Goal: Information Seeking & Learning: Learn about a topic

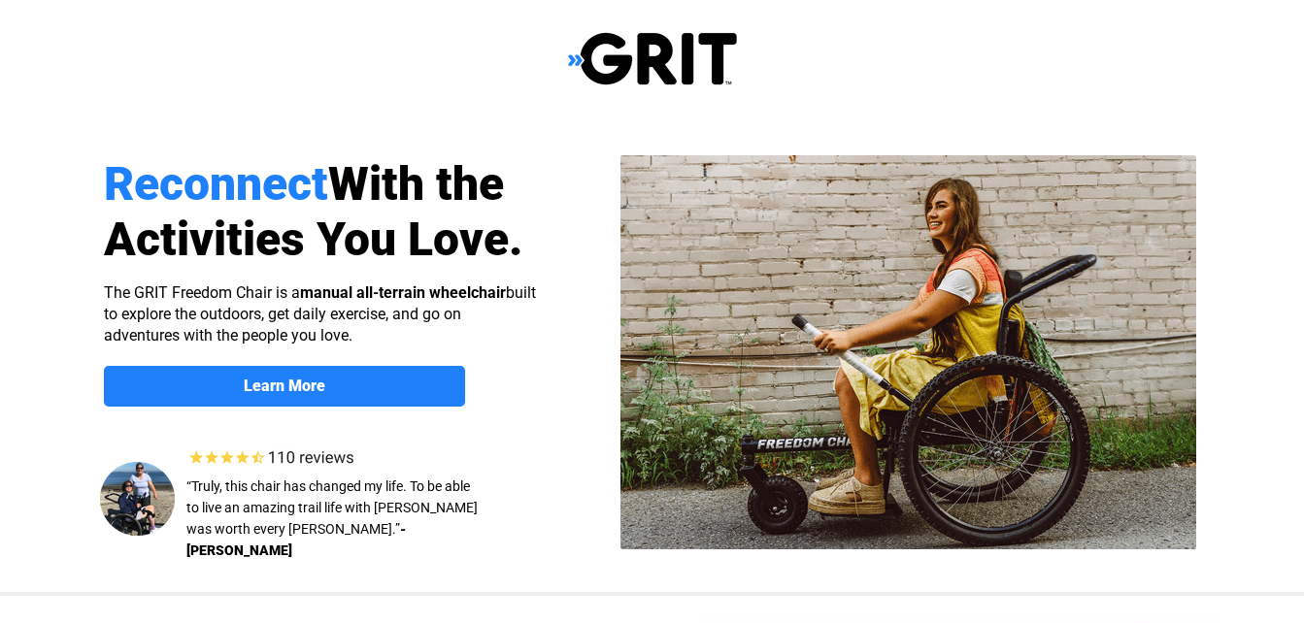
select select "US"
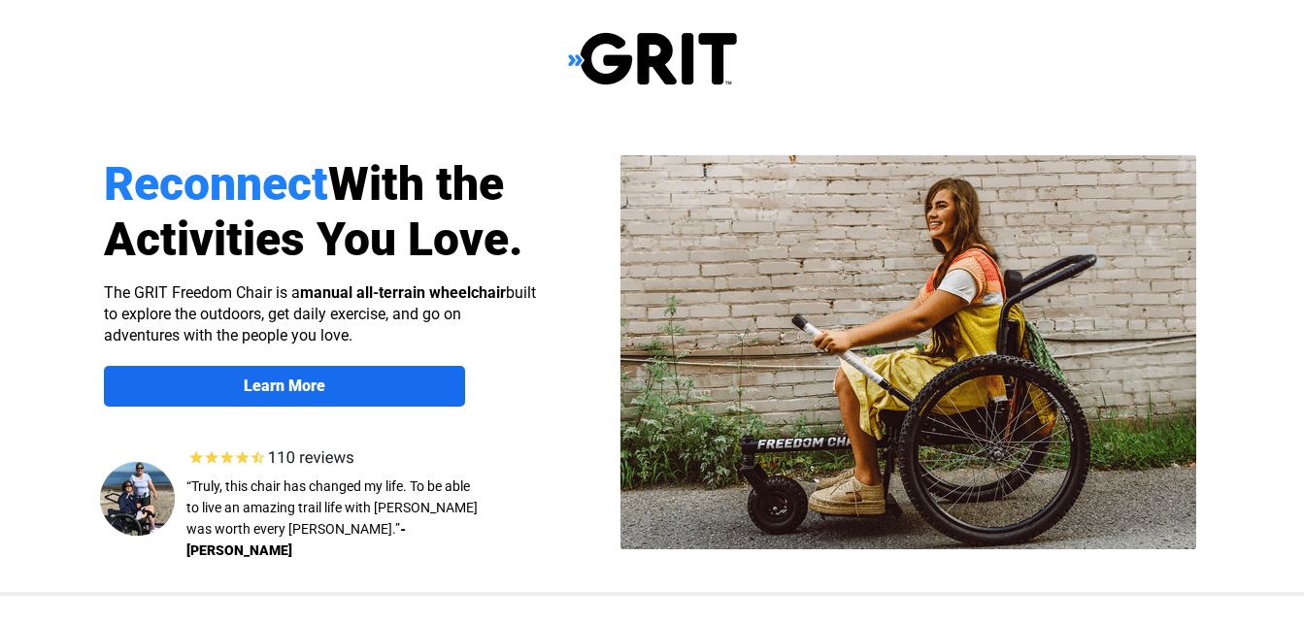
click at [345, 388] on span "Learn More" at bounding box center [284, 386] width 361 height 18
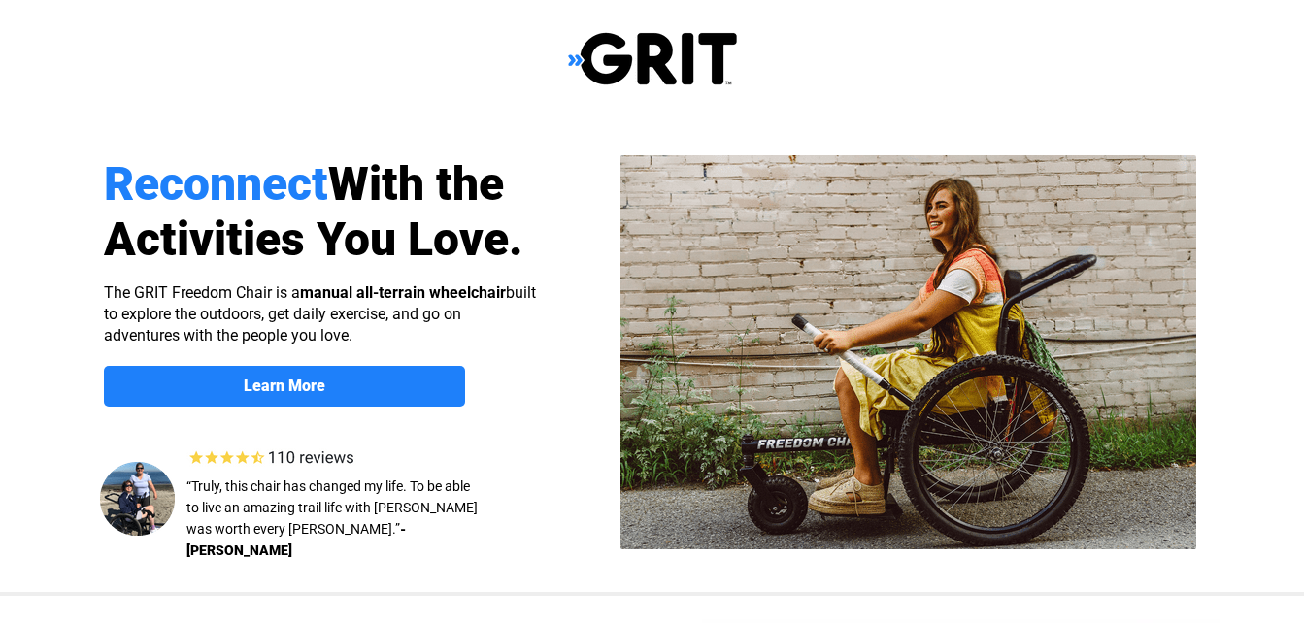
scroll to position [1500, 0]
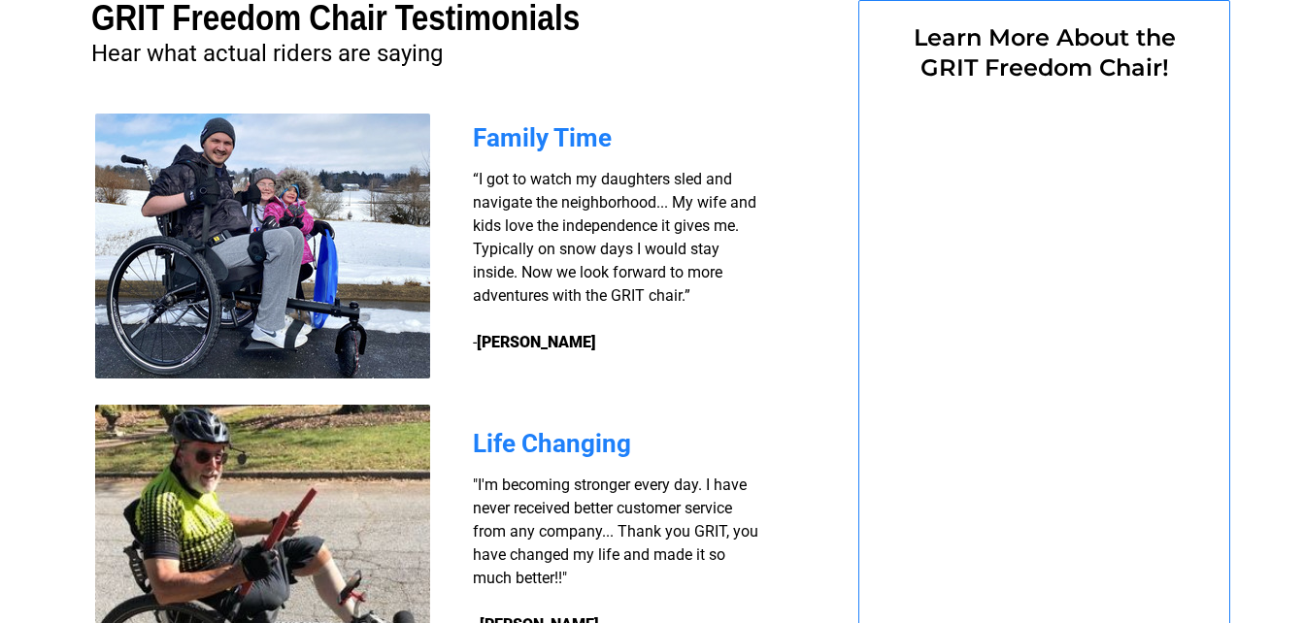
select select "US"
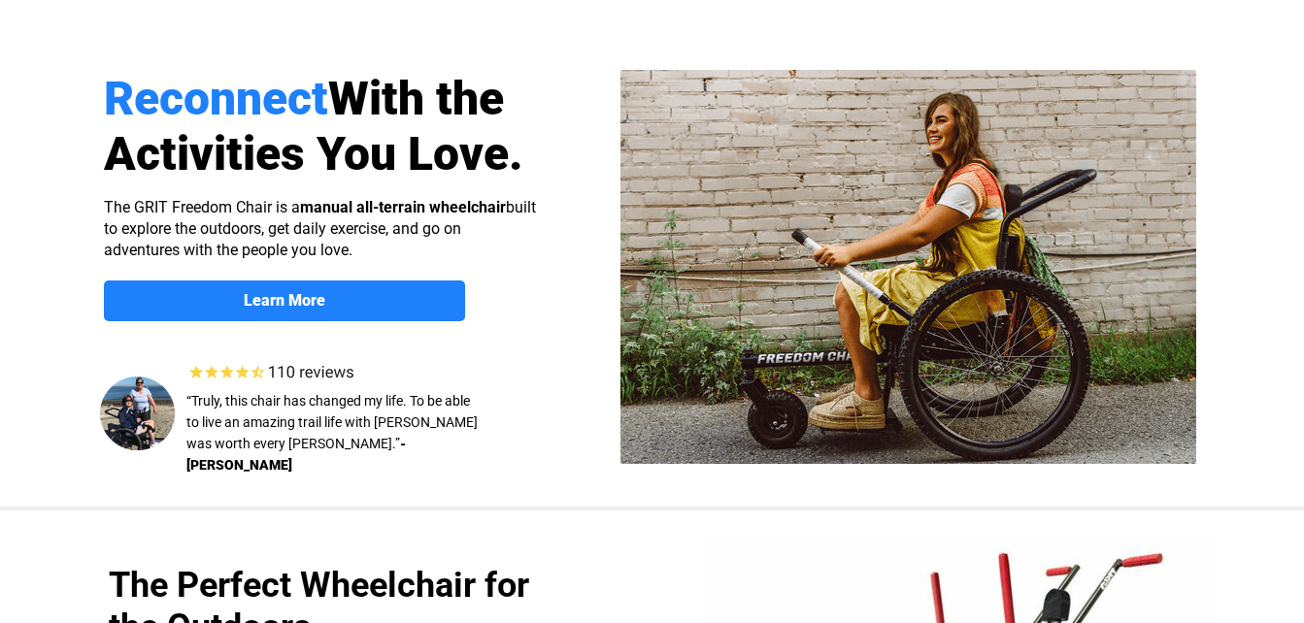
scroll to position [65, 0]
